Goal: Entertainment & Leisure: Consume media (video, audio)

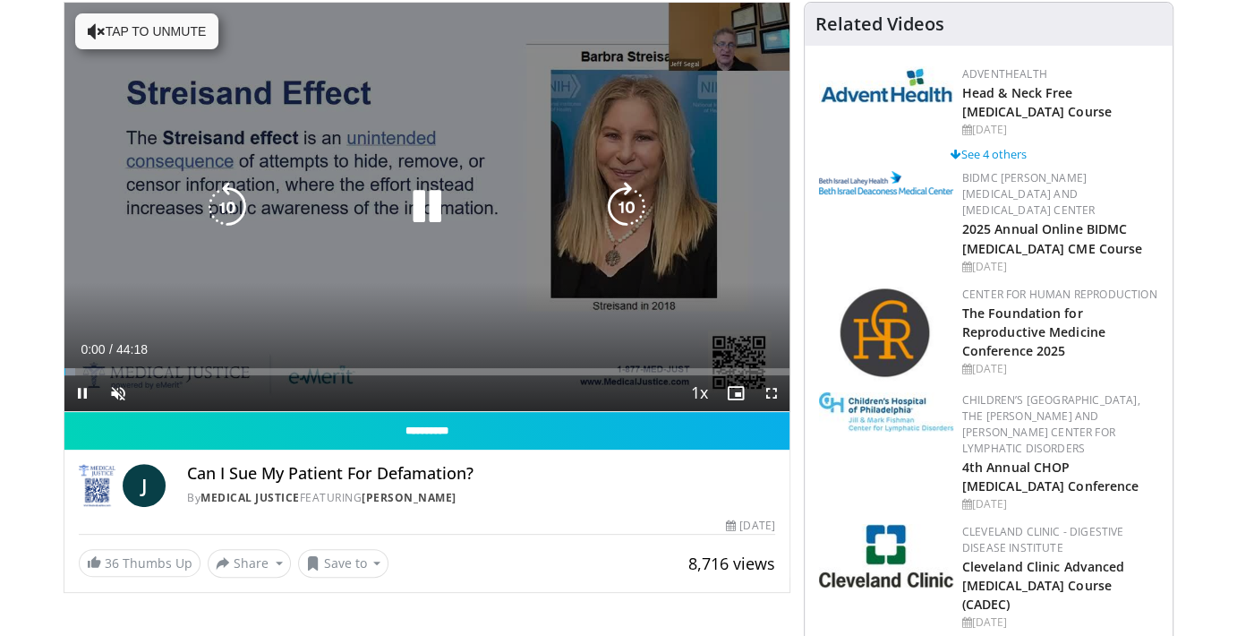
scroll to position [358, 0]
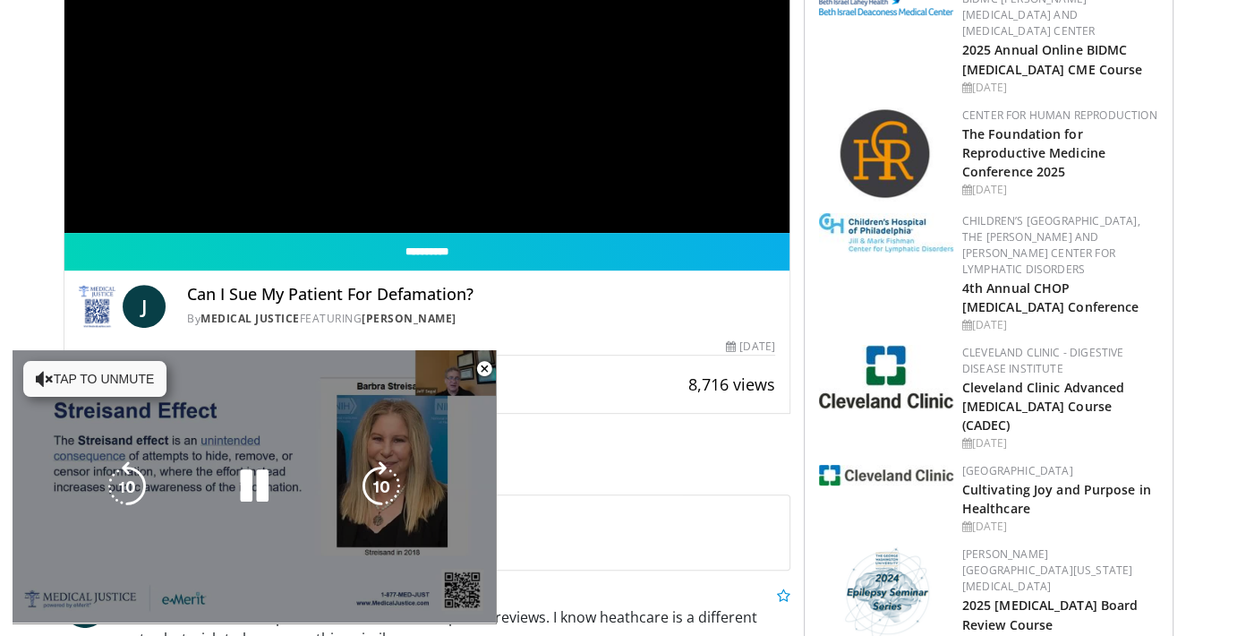
click at [50, 380] on icon "Video Player" at bounding box center [45, 379] width 18 height 18
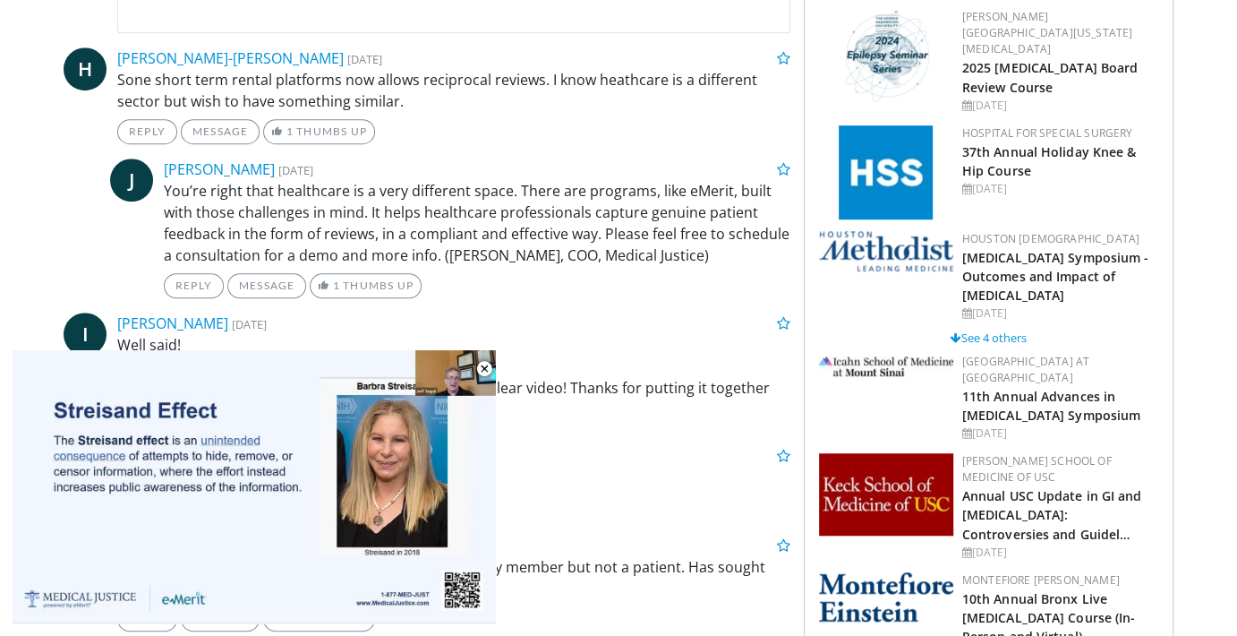
scroll to position [1074, 0]
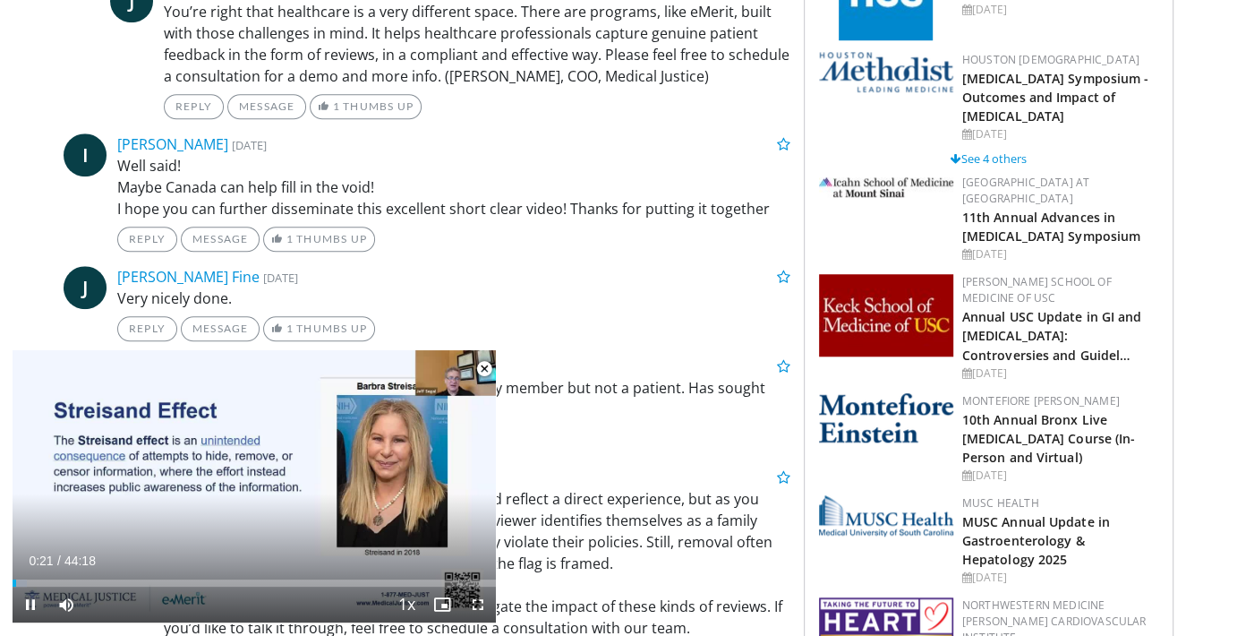
click at [482, 363] on span "Video Player" at bounding box center [484, 369] width 36 height 36
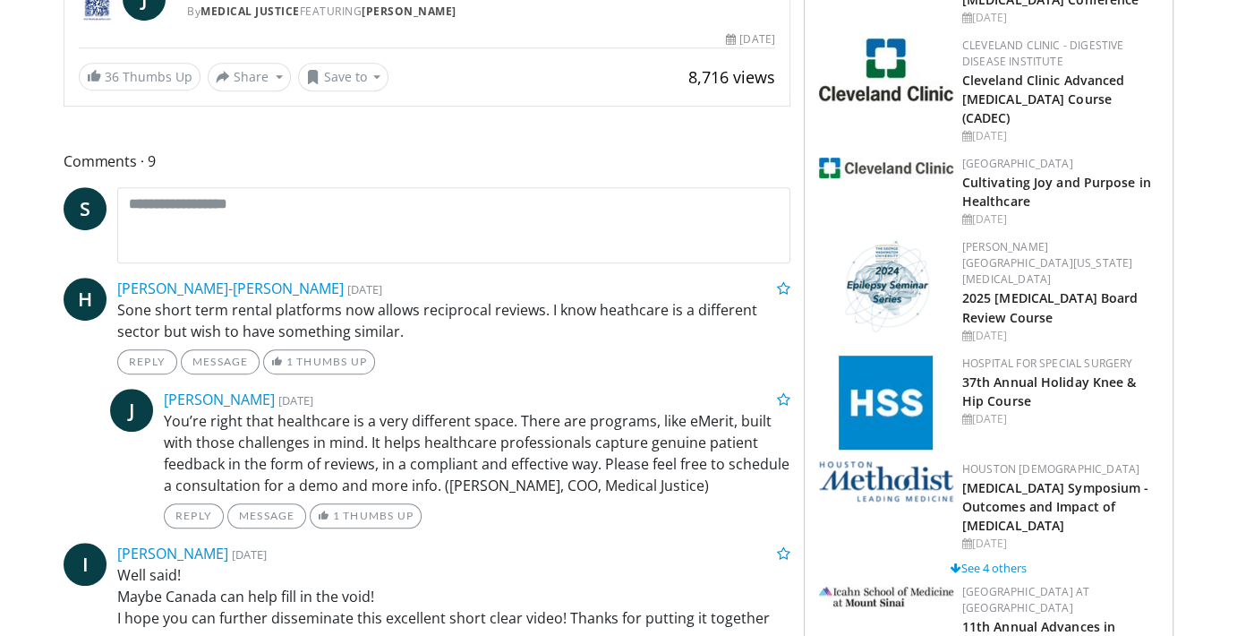
scroll to position [0, 0]
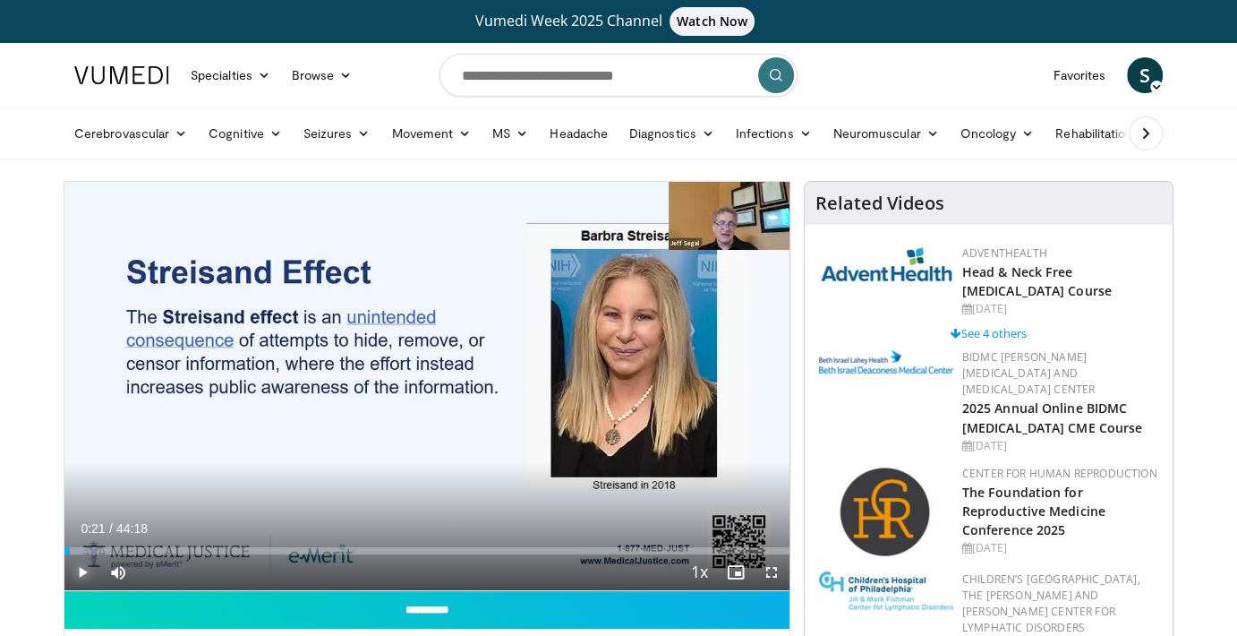
click at [81, 563] on span "Video Player" at bounding box center [82, 572] width 36 height 36
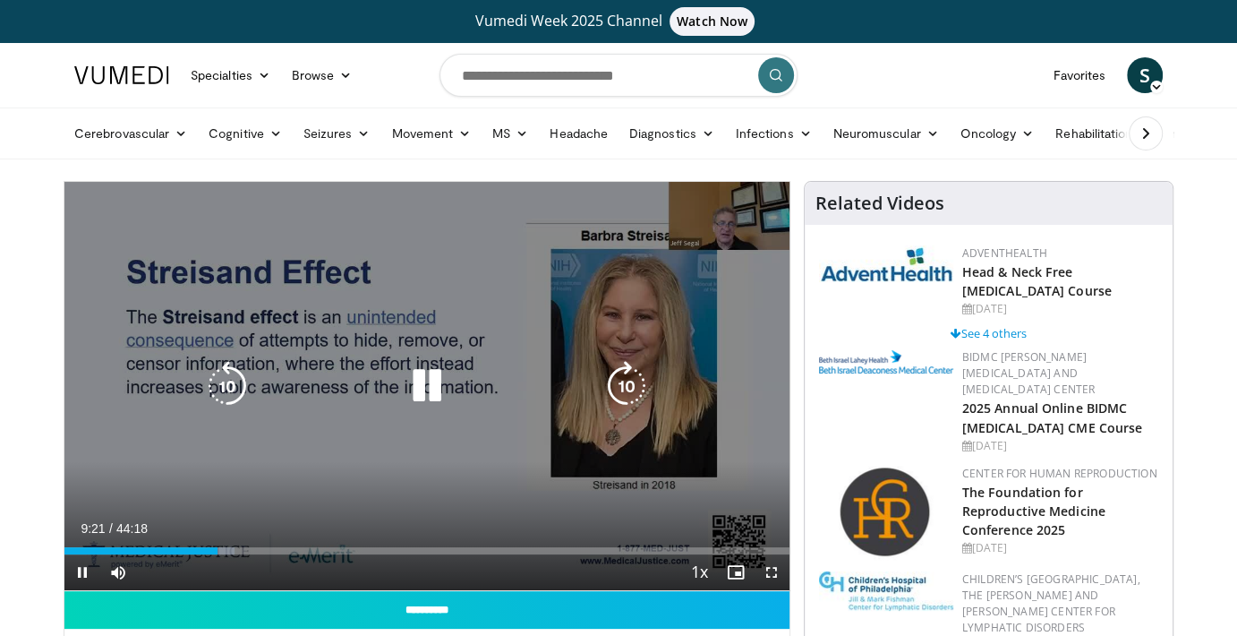
click at [627, 381] on icon "Video Player" at bounding box center [627, 386] width 50 height 50
click at [624, 382] on icon "Video Player" at bounding box center [627, 386] width 50 height 50
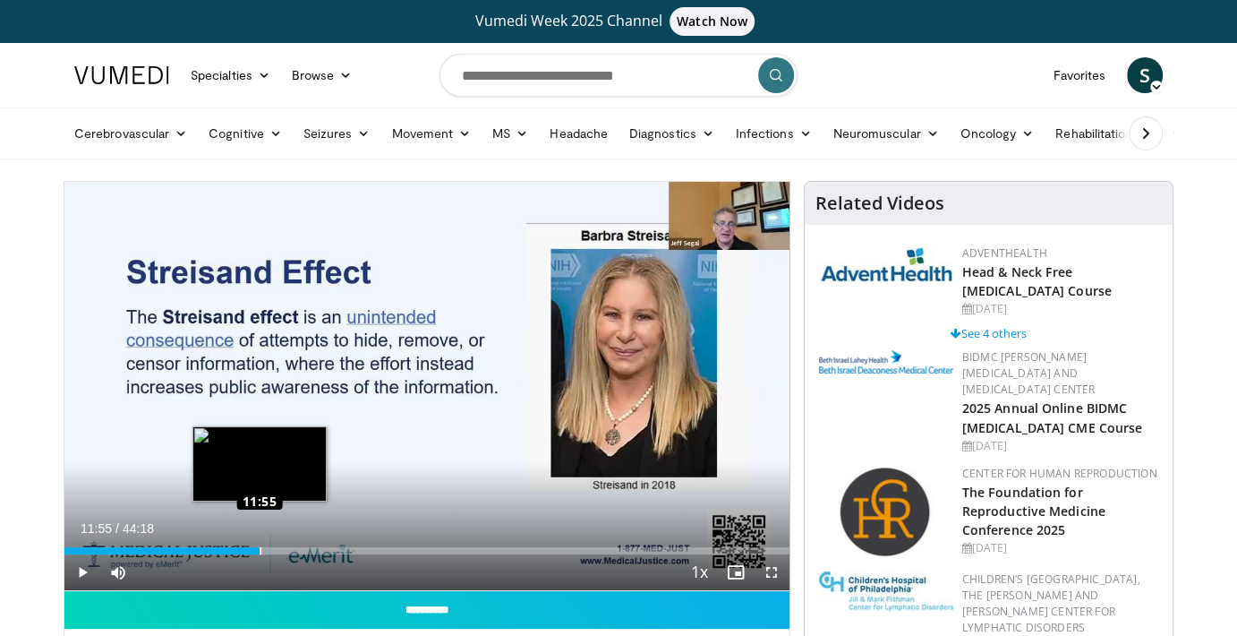
drag, startPoint x: 245, startPoint y: 545, endPoint x: 259, endPoint y: 544, distance: 13.5
click at [259, 544] on div "Loaded : 28.59% 11:55 11:55" at bounding box center [426, 545] width 725 height 17
click at [281, 547] on div "Loaded : 30.47% 13:17 13:17" at bounding box center [426, 550] width 725 height 7
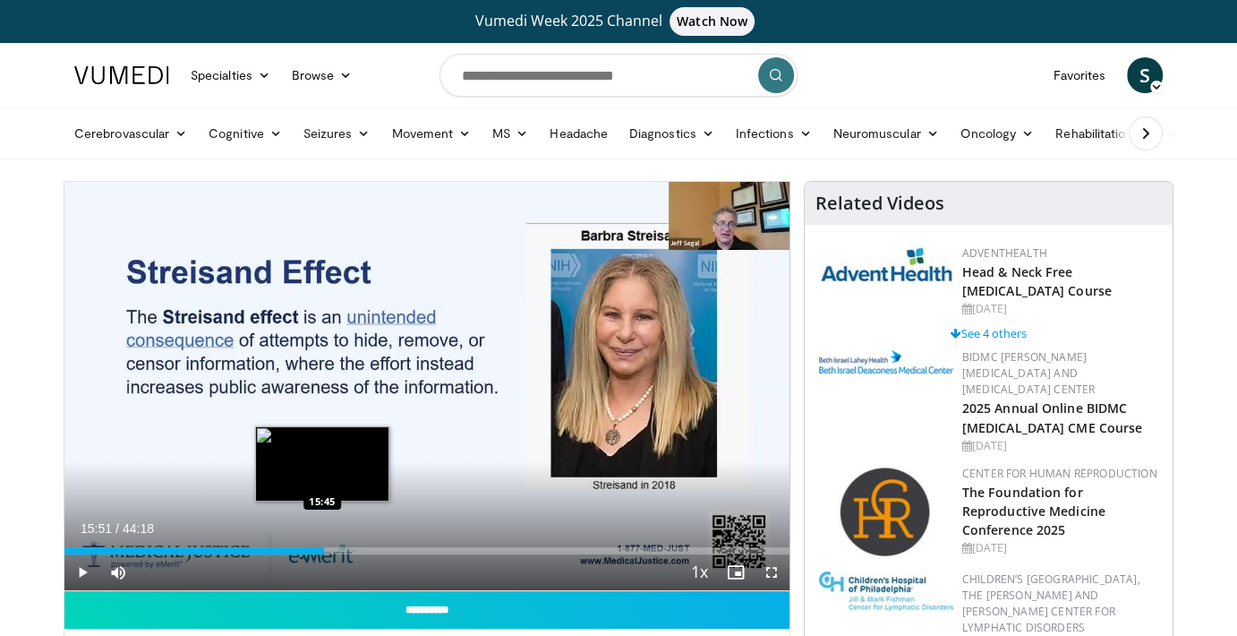
click at [322, 547] on div "Loaded : 36.57% 15:51 15:45" at bounding box center [426, 550] width 725 height 7
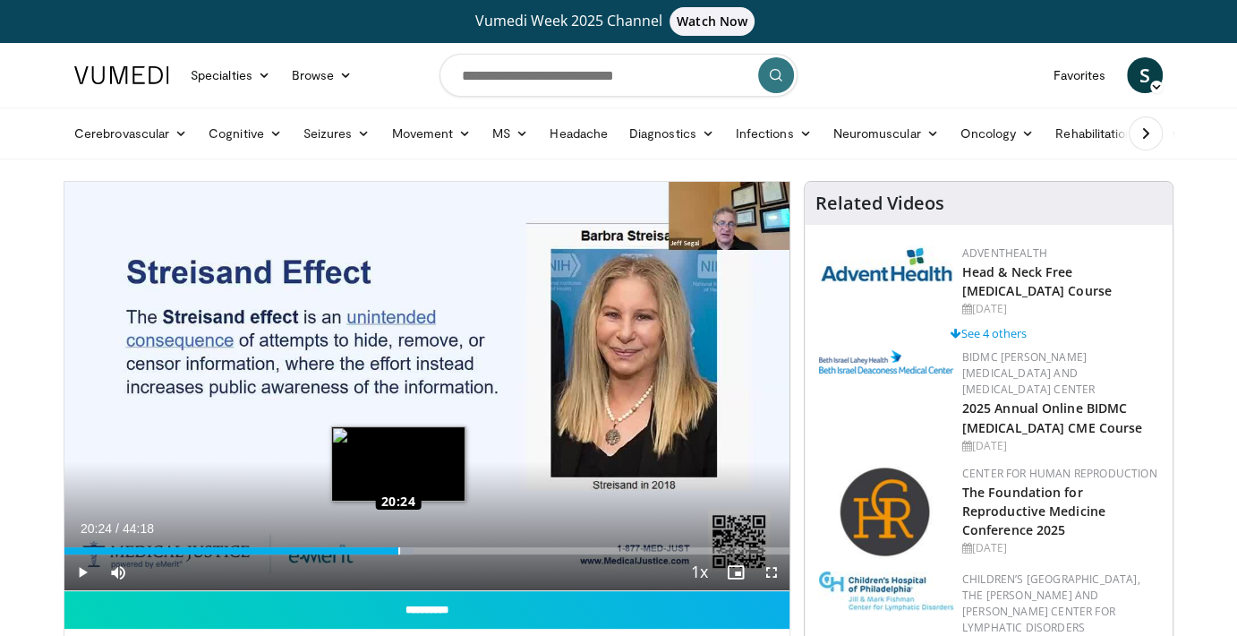
drag, startPoint x: 383, startPoint y: 549, endPoint x: 398, endPoint y: 549, distance: 15.2
click at [398, 549] on div "Loaded : 48.14% 20:24 20:24" at bounding box center [426, 550] width 725 height 7
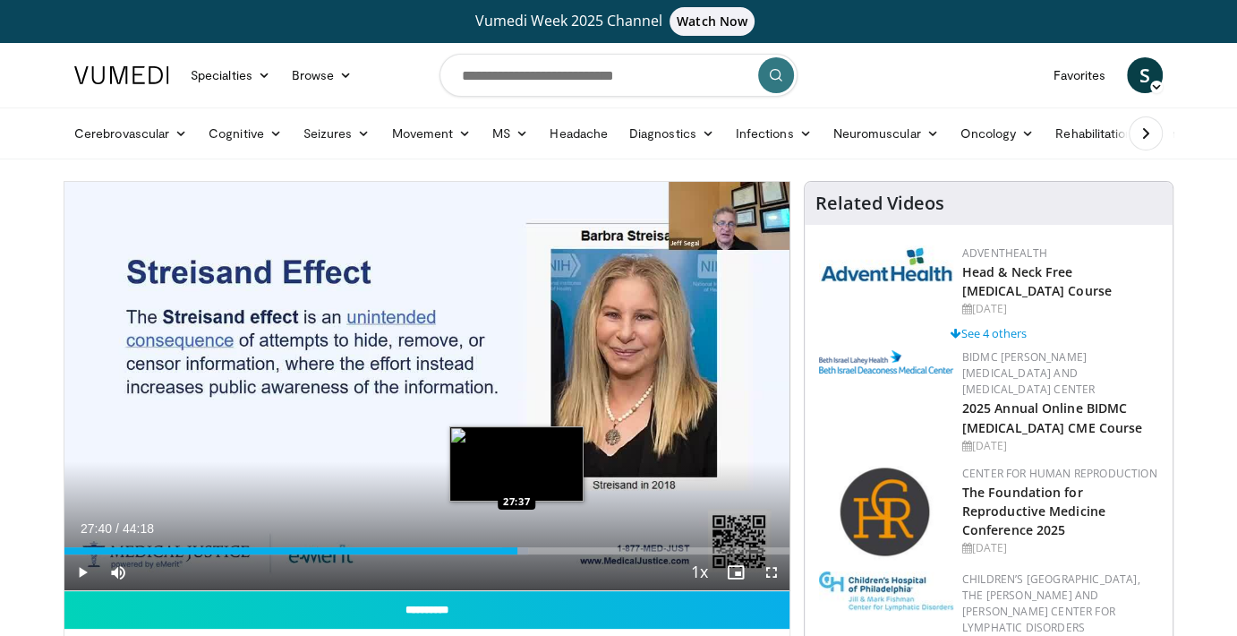
click at [516, 549] on div "Progress Bar" at bounding box center [514, 550] width 25 height 7
click at [535, 545] on div "Loaded : 66.80% 28:49 28:49" at bounding box center [426, 545] width 725 height 17
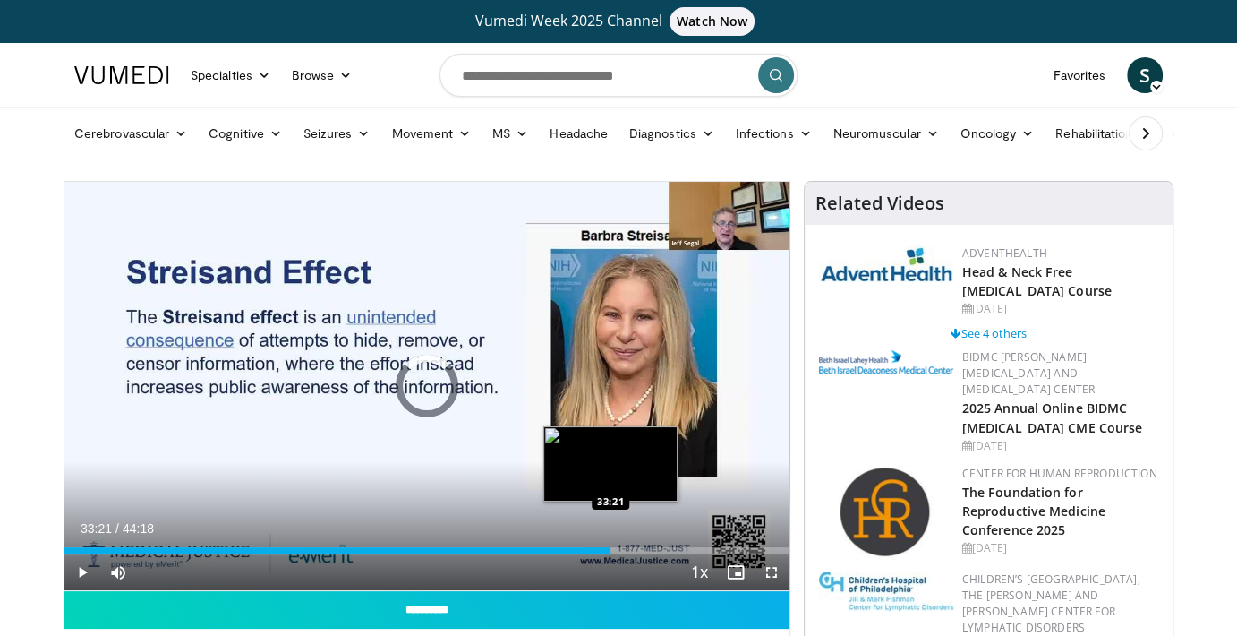
click at [610, 549] on div "Loaded : 75.24% 33:21 33:21" at bounding box center [426, 550] width 725 height 7
click at [628, 548] on div "Loaded : 77.87% 33:28 34:30" at bounding box center [426, 550] width 725 height 7
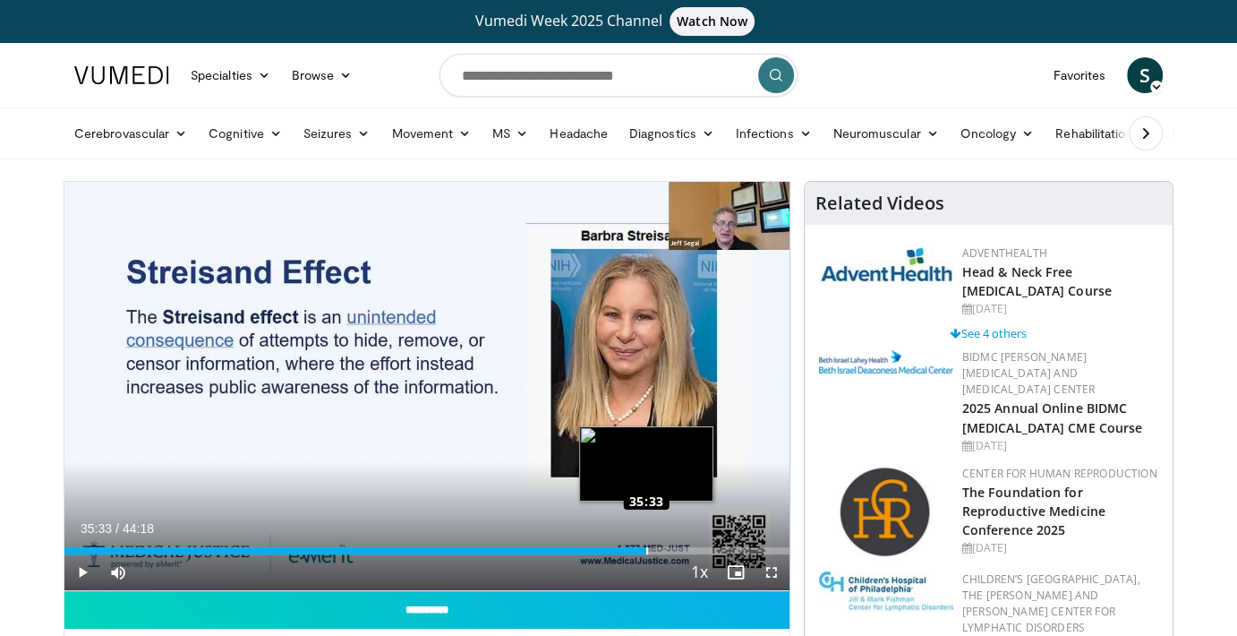
click at [645, 547] on div "Loaded : 80.60% 35:33 35:33" at bounding box center [426, 550] width 725 height 7
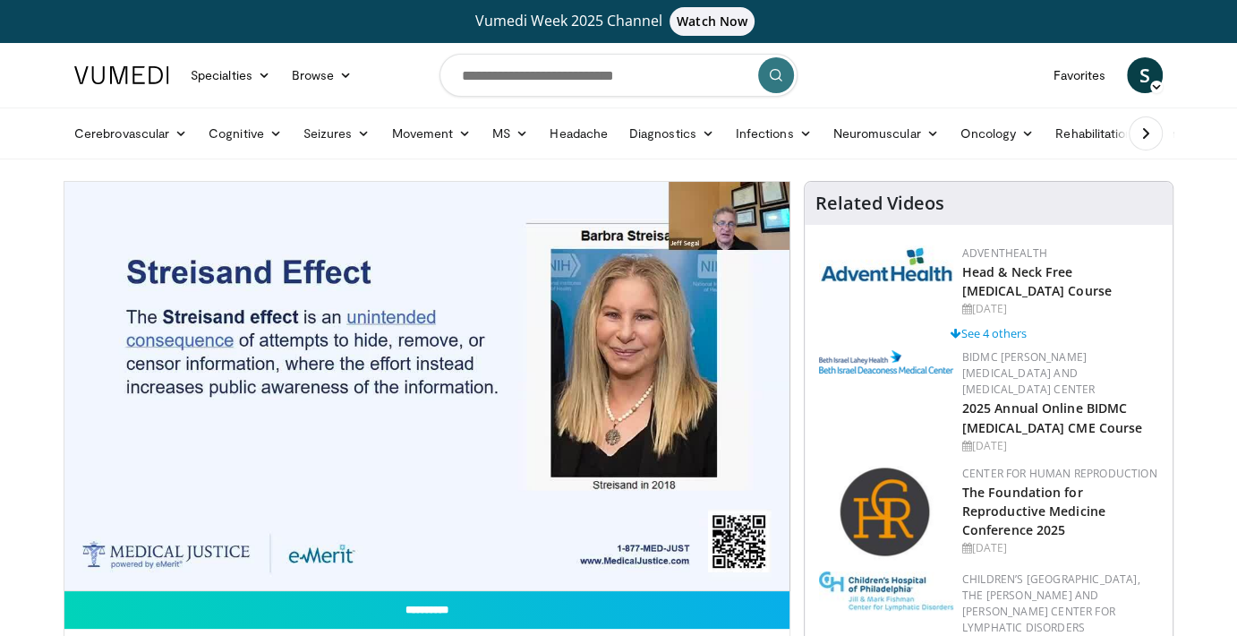
click at [664, 547] on video-js "**********" at bounding box center [426, 386] width 725 height 409
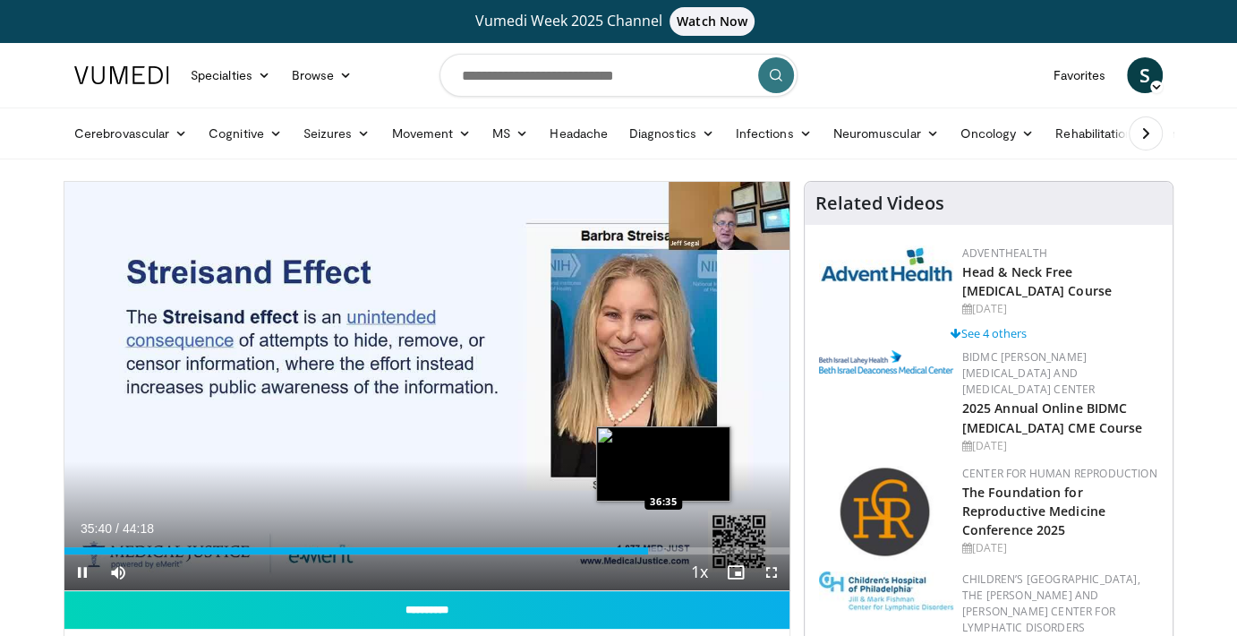
click at [663, 547] on div "Progress Bar" at bounding box center [651, 550] width 26 height 7
click at [682, 547] on div "Loaded : 85.46% 37:47 37:47" at bounding box center [426, 550] width 725 height 7
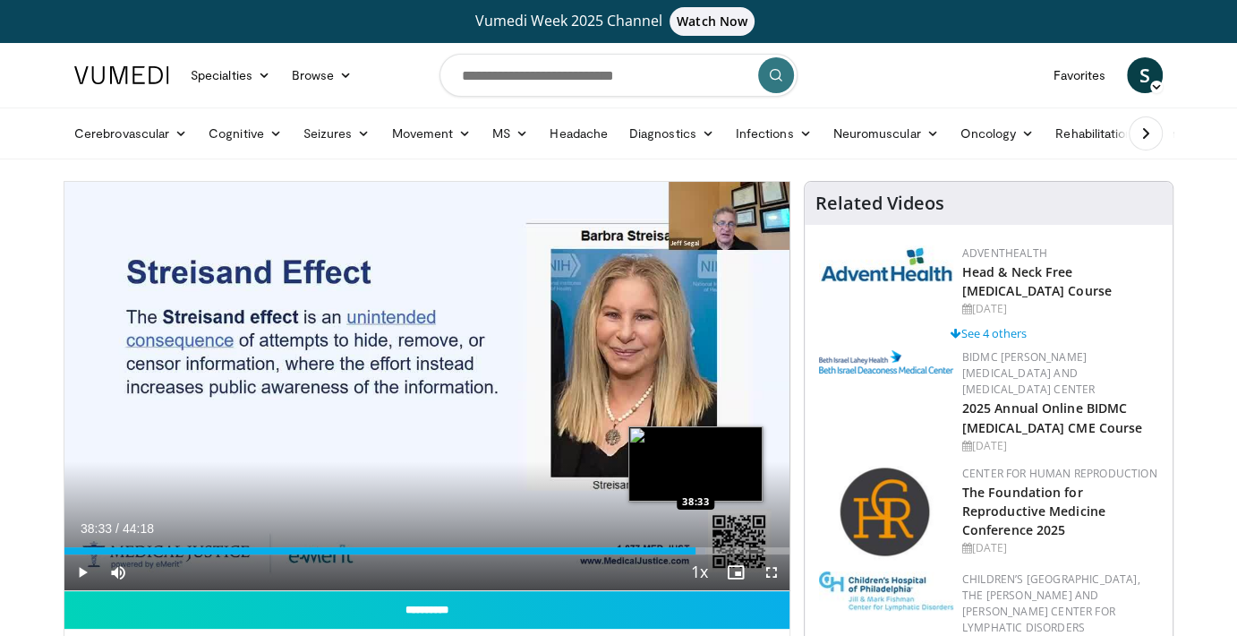
click at [695, 544] on div "Loaded : 88.44% 38:33 38:33" at bounding box center [426, 545] width 725 height 17
click at [741, 549] on div "Loaded : 95.16% 41:21 41:21" at bounding box center [426, 550] width 725 height 7
